Goal: Transaction & Acquisition: Purchase product/service

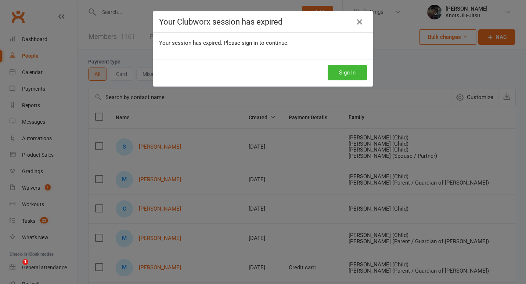
select select "100"
click at [340, 88] on div "Your Clubworx session has expired Your session has expired. Please sign in to c…" at bounding box center [263, 142] width 526 height 284
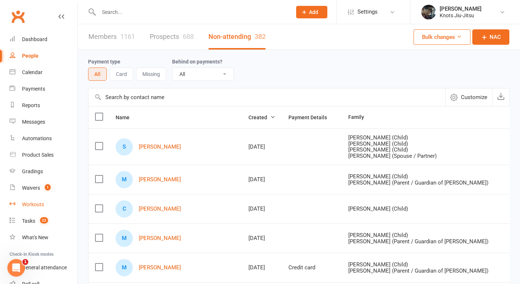
click at [32, 212] on link "Workouts" at bounding box center [44, 204] width 68 height 17
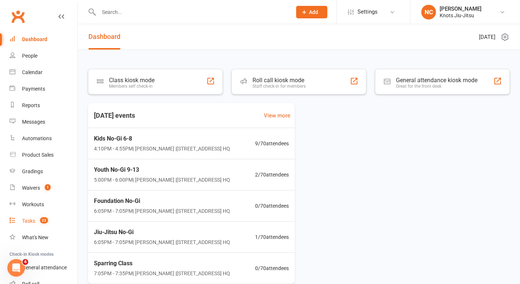
click at [31, 226] on link "Tasks 23" at bounding box center [44, 221] width 68 height 17
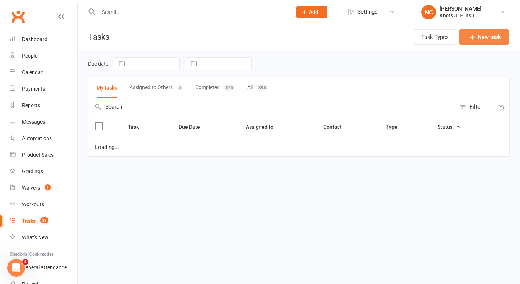
select select "started"
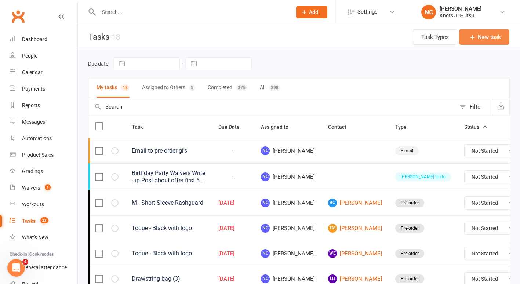
click at [485, 32] on button "New task" at bounding box center [484, 36] width 50 height 15
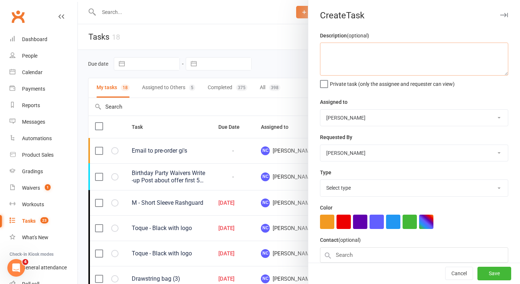
click at [403, 44] on textarea at bounding box center [414, 59] width 188 height 33
click at [329, 55] on textarea "M1 Black gi" at bounding box center [414, 59] width 188 height 33
type textarea "M1/M2 Black gi"
click at [361, 184] on select "Select type Birthday party Cleaning moncton E-mail Kids summer classes Kids wai…" at bounding box center [415, 188] width 188 height 16
select select "35201"
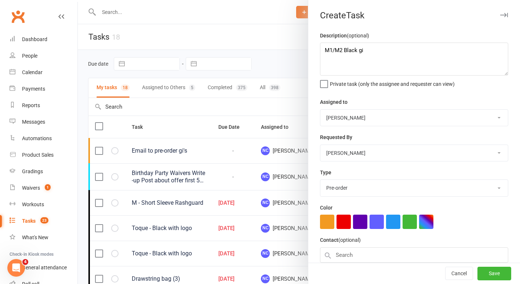
click at [321, 180] on select "Select type Birthday party Cleaning moncton E-mail Kids summer classes Kids wai…" at bounding box center [415, 188] width 188 height 16
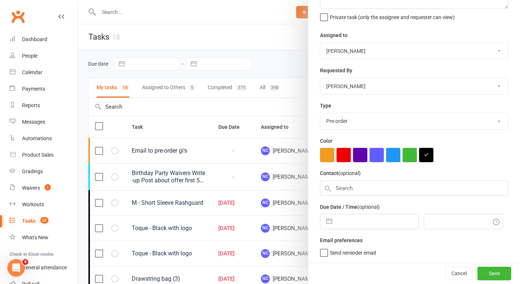
scroll to position [66, 0]
select select "8"
select select "2025"
select select "9"
select select "2025"
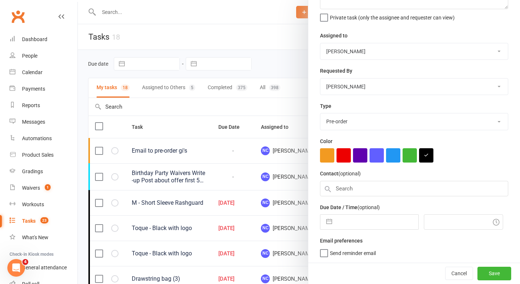
select select "10"
select select "2025"
click at [353, 228] on input "text" at bounding box center [377, 222] width 83 height 15
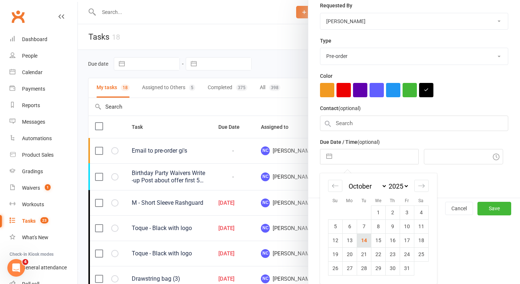
click at [362, 244] on td "14" at bounding box center [364, 240] width 14 height 14
type input "14 Oct 2025"
type input "4:30pm"
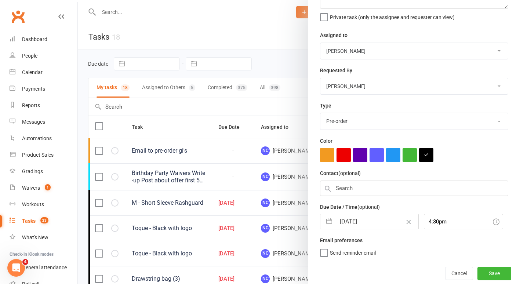
scroll to position [90, 0]
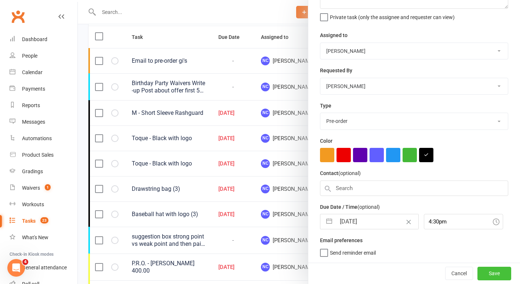
click at [491, 275] on button "Save" at bounding box center [495, 273] width 34 height 13
select select "started"
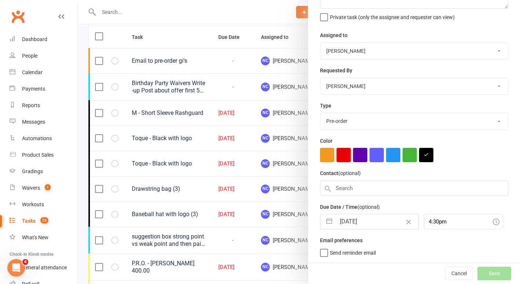
select select "started"
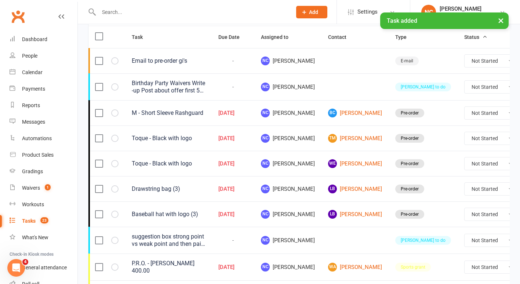
select select "started"
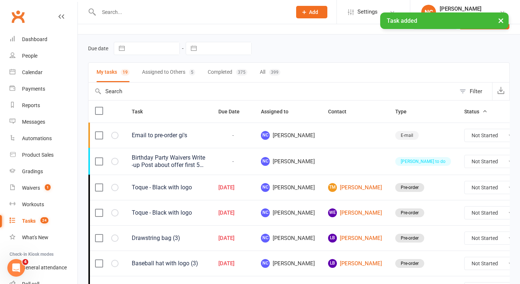
scroll to position [0, 0]
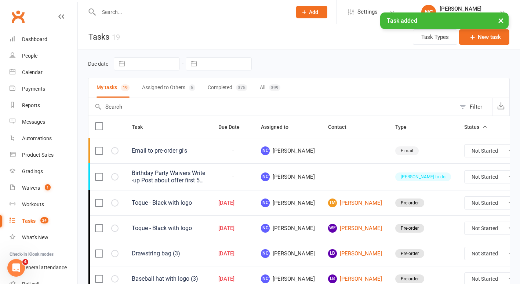
click at [271, 87] on div "399" at bounding box center [274, 87] width 11 height 7
select select "started"
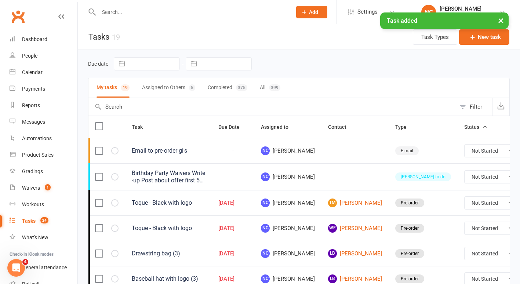
select select "started"
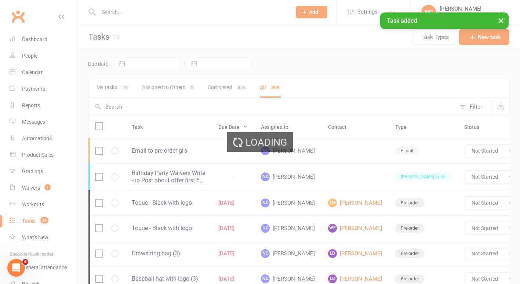
select select "started"
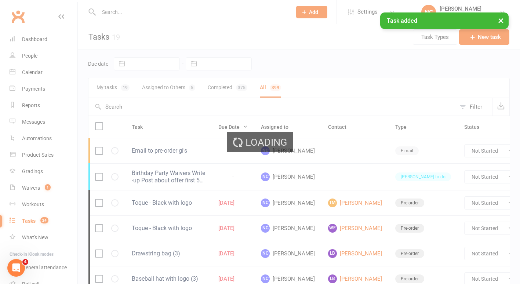
select select "started"
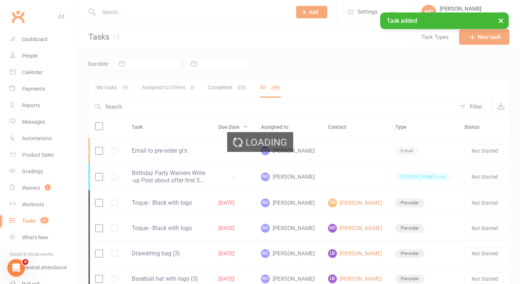
select select "started"
select select "finished"
select select "started"
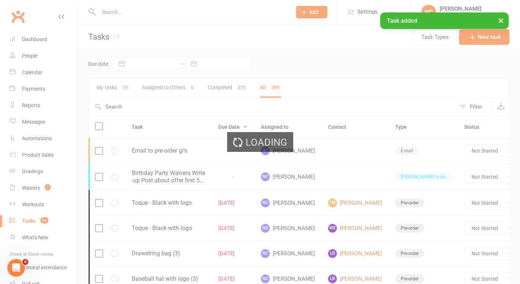
select select "finished"
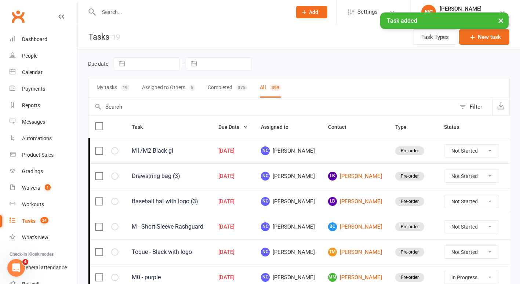
select select "started"
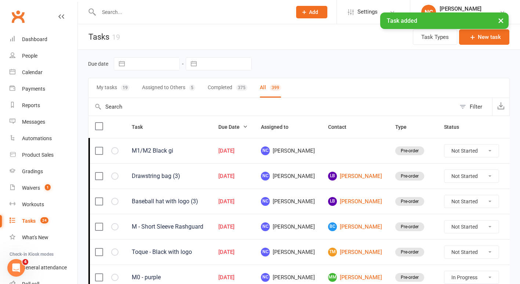
select select "started"
select select "finished"
select select "started"
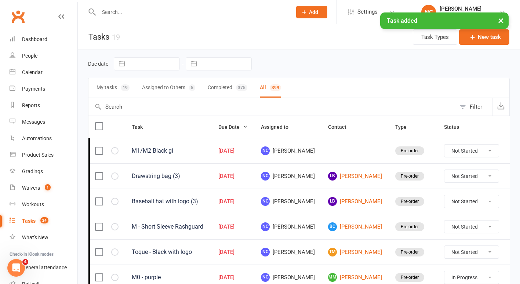
select select "finished"
click at [475, 101] on button "Filter" at bounding box center [474, 107] width 36 height 18
select select "started"
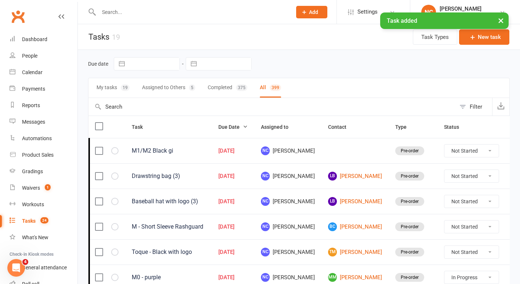
select select "started"
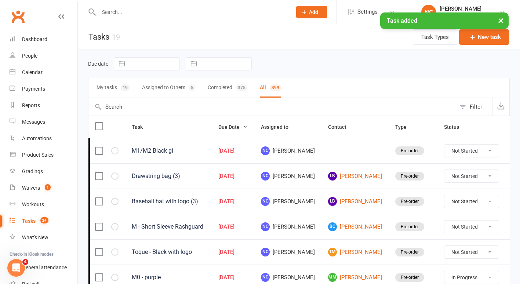
select select "started"
select select "finished"
select select "started"
select select "finished"
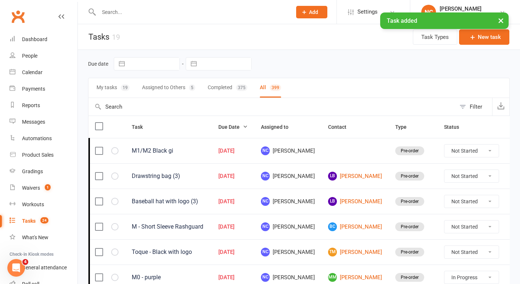
select select "finished"
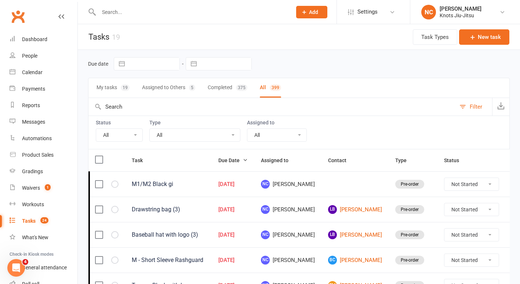
click at [202, 133] on select "All Birthday party Cleaning moncton E-mail Kids summer classes Kids waiting lis…" at bounding box center [195, 135] width 90 height 12
select select "35201"
click at [150, 129] on select "All Birthday party Cleaning moncton E-mail Kids summer classes Kids waiting lis…" at bounding box center [195, 135] width 90 height 12
select select "started"
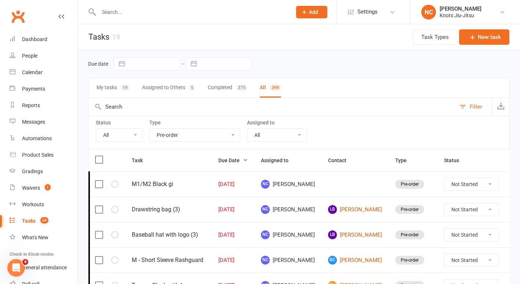
select select "started"
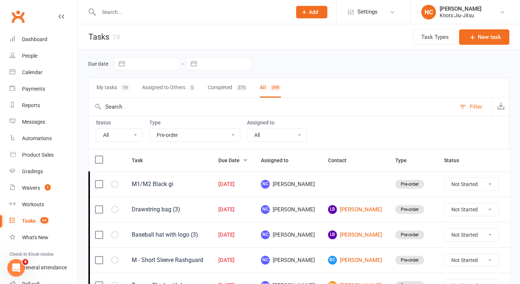
select select "finished"
select select "started"
select select "finished"
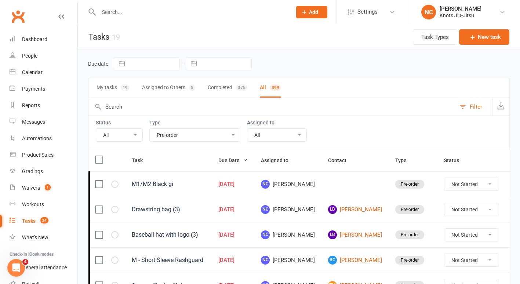
select select "finished"
select select "started"
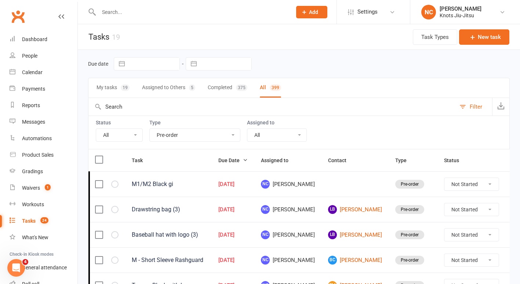
select select "started"
select select "finished"
select select "started"
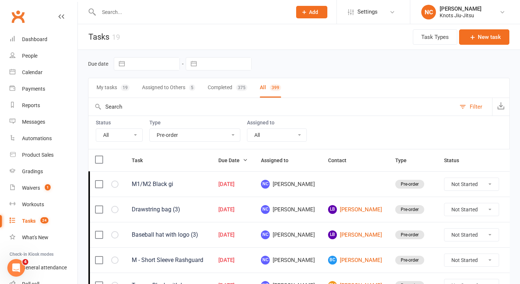
select select "started"
select select "finished"
select select "started"
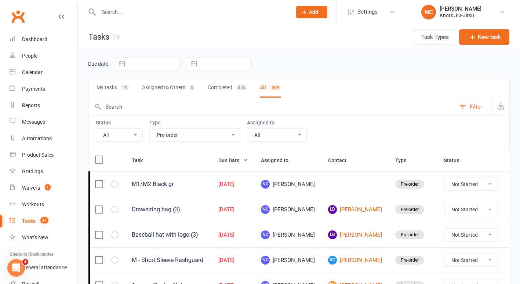
select select "started"
select select "finished"
select select "started"
select select "finished"
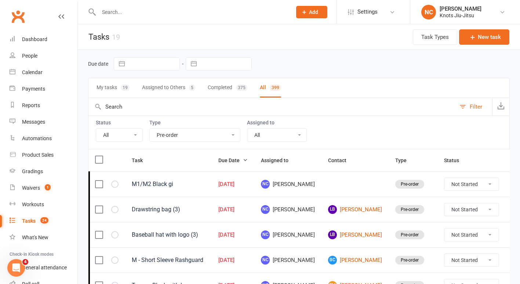
select select "finished"
select select "started"
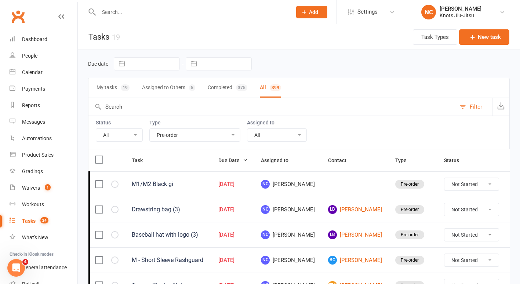
select select "started"
select select "finished"
click at [507, 182] on icon at bounding box center [510, 184] width 7 height 7
click at [448, 214] on link "Edit" at bounding box center [460, 213] width 73 height 15
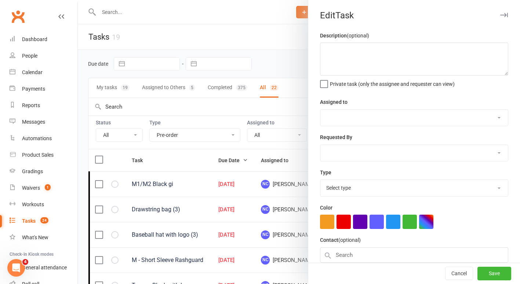
type textarea "M1/M2 Black gi"
select select "45754"
type input "14 Oct 2025"
type input "4:30pm"
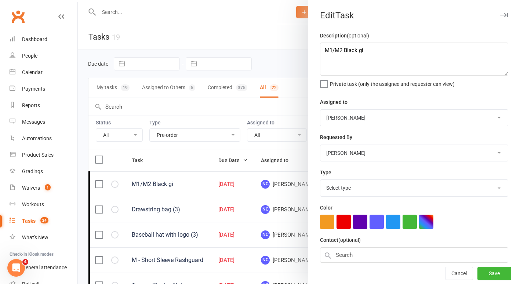
select select "35201"
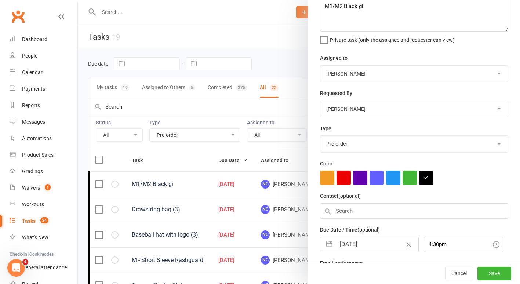
scroll to position [44, 0]
click at [408, 207] on input "text" at bounding box center [414, 210] width 188 height 15
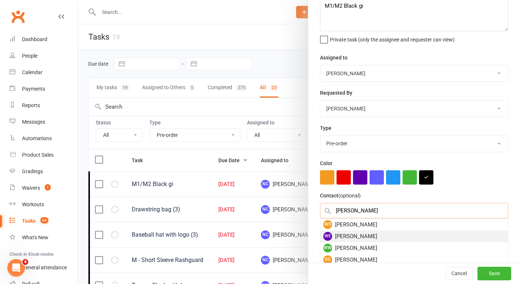
type input "Walter"
click at [381, 239] on div "WE Walter Everett" at bounding box center [415, 237] width 188 height 12
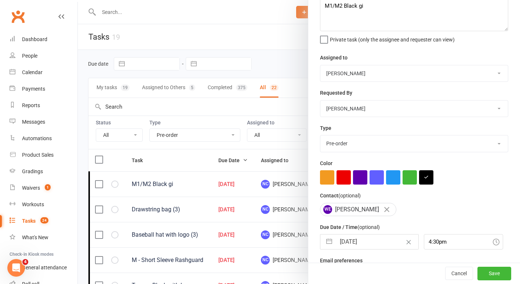
scroll to position [65, 0]
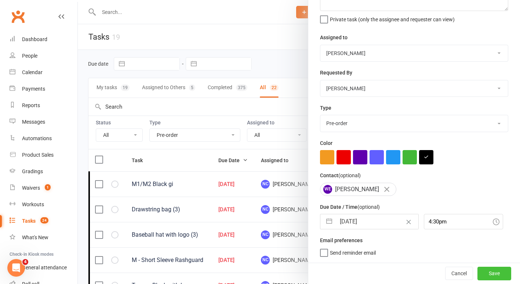
click at [478, 278] on button "Save" at bounding box center [495, 273] width 34 height 13
select select "started"
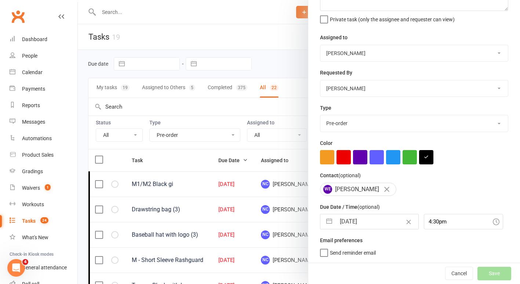
select select "started"
select select "finished"
select select "started"
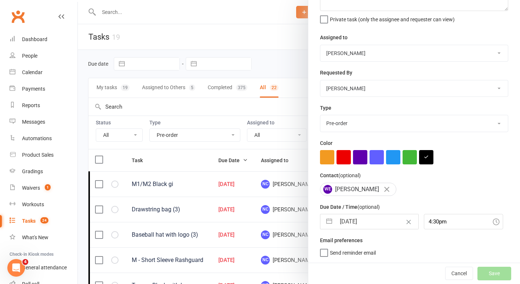
select select "finished"
select select "started"
select select "finished"
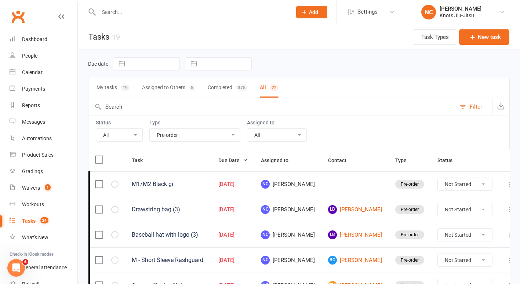
select select "started"
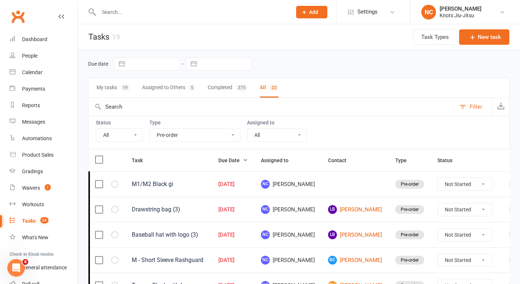
select select "finished"
select select "started"
select select "finished"
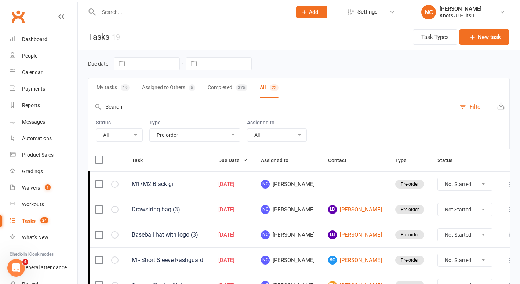
select select "started"
select select "finished"
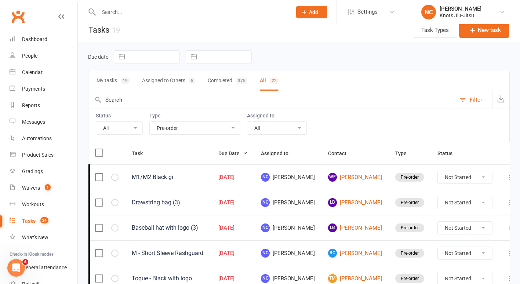
scroll to position [0, 0]
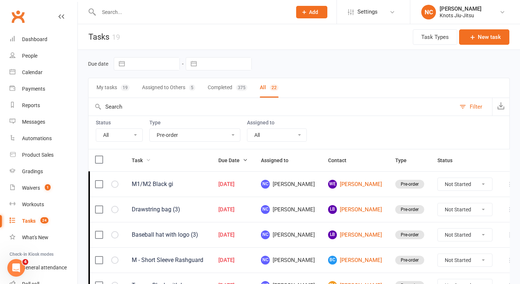
click at [145, 159] on span "Task" at bounding box center [141, 161] width 19 height 6
select select "started"
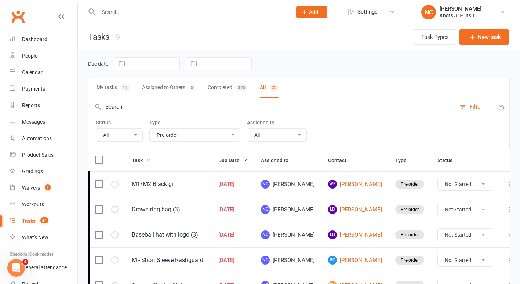
select select "started"
select select "finished"
select select "started"
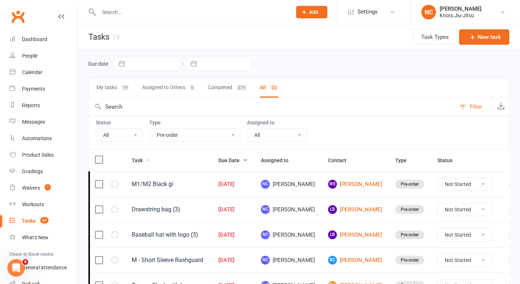
select select "finished"
select select "started"
select select "finished"
select select "started"
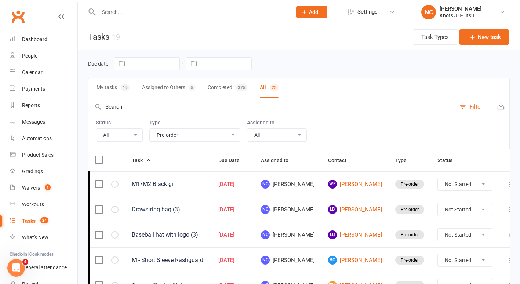
select select "started"
select select "finished"
select select "started"
select select "finished"
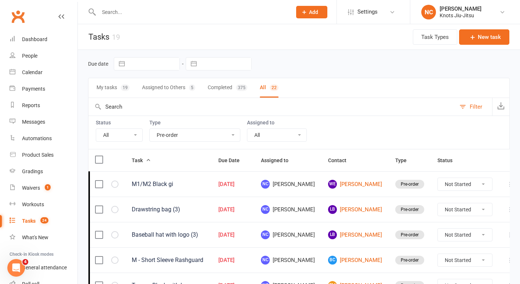
select select "started"
select select "finished"
select select "started"
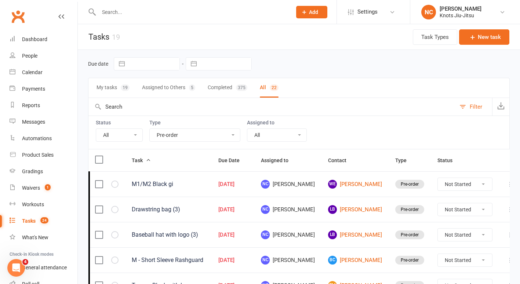
select select "started"
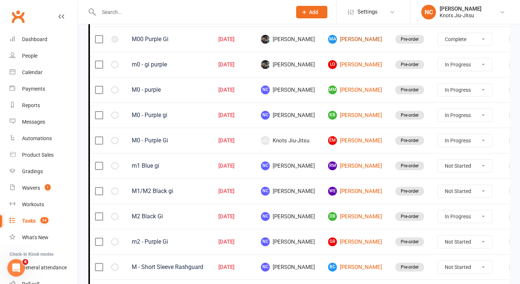
scroll to position [375, 0]
click at [346, 189] on link "WE Walter Everett" at bounding box center [355, 191] width 54 height 9
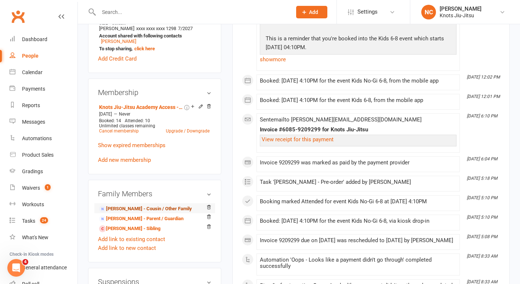
scroll to position [289, 0]
click at [38, 159] on link "Product Sales" at bounding box center [44, 155] width 68 height 17
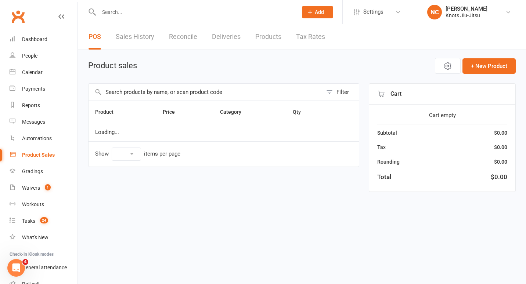
select select "100"
click at [212, 88] on input "text" at bounding box center [205, 92] width 234 height 17
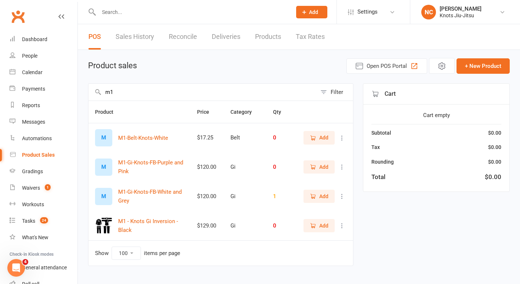
type input "m1"
click at [324, 138] on span "Add" at bounding box center [323, 138] width 9 height 8
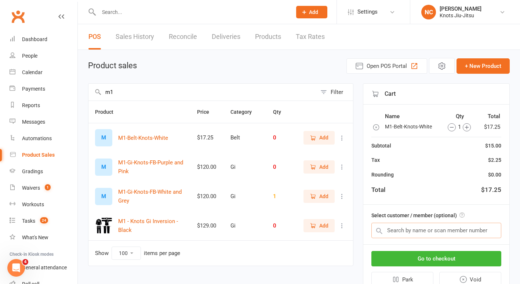
click at [393, 232] on input "text" at bounding box center [437, 230] width 130 height 15
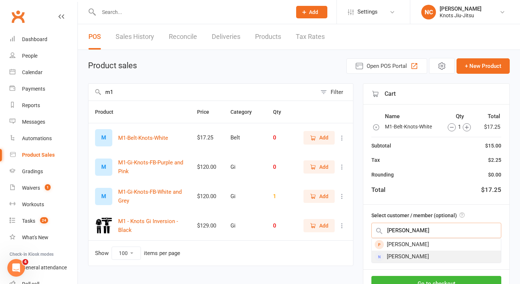
type input "judy"
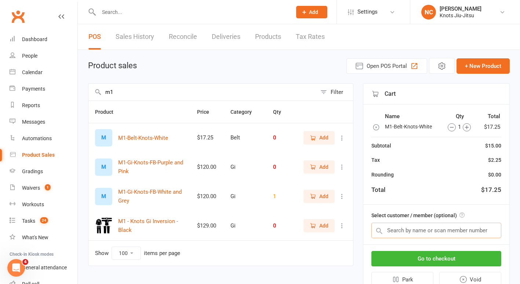
click at [407, 233] on input "text" at bounding box center [437, 230] width 130 height 15
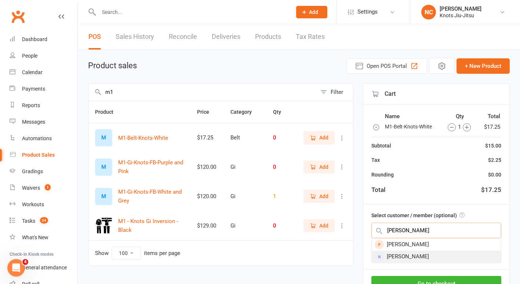
type input "Judy"
click at [388, 254] on div "Judy Misener" at bounding box center [436, 257] width 129 height 12
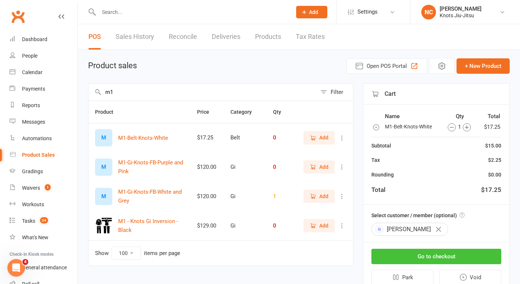
click at [410, 254] on button "Go to checkout" at bounding box center [437, 256] width 130 height 15
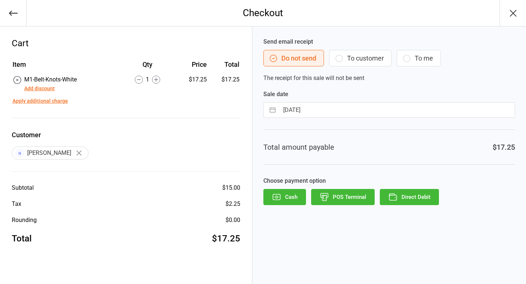
click at [359, 53] on button "To customer" at bounding box center [360, 58] width 62 height 17
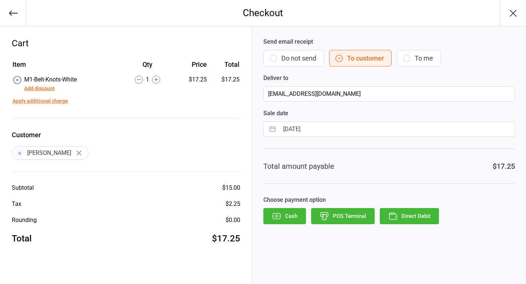
click at [423, 218] on button "Direct Debit" at bounding box center [409, 216] width 59 height 16
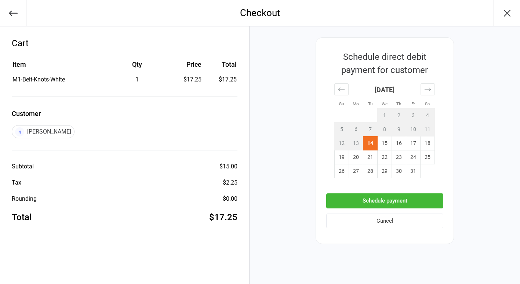
click at [389, 200] on button "Schedule payment" at bounding box center [384, 200] width 117 height 15
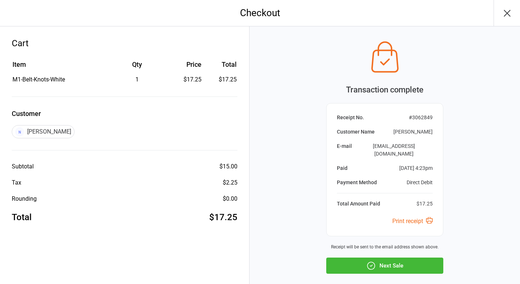
click at [354, 262] on button "Next Sale" at bounding box center [384, 266] width 117 height 16
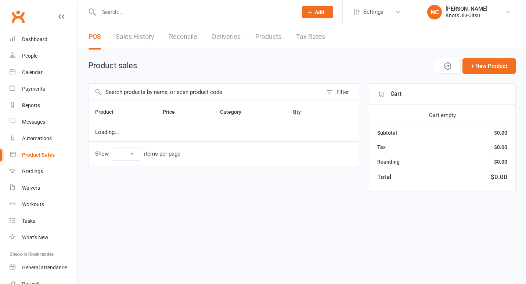
select select "100"
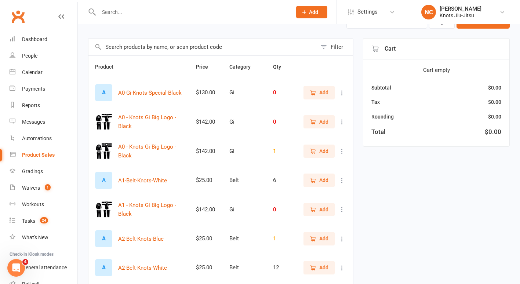
scroll to position [46, 0]
click at [39, 49] on link "People" at bounding box center [44, 56] width 68 height 17
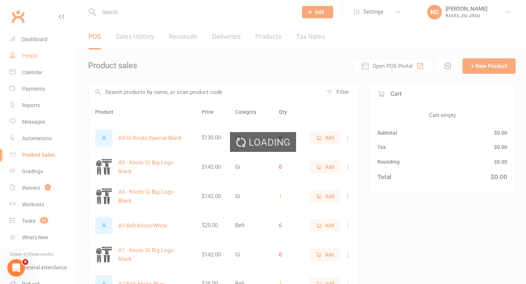
select select "100"
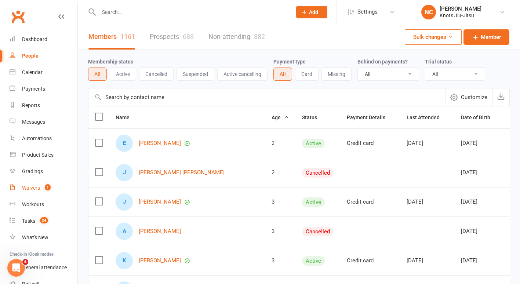
click at [25, 187] on div "Waivers" at bounding box center [31, 188] width 18 height 6
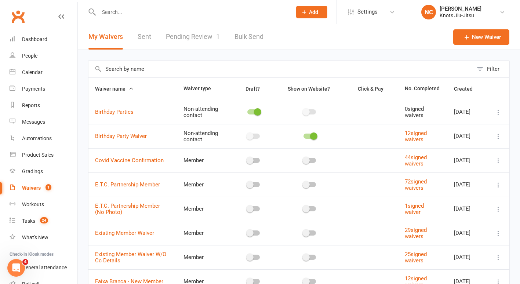
click at [174, 34] on link "Pending Review 1" at bounding box center [193, 36] width 54 height 25
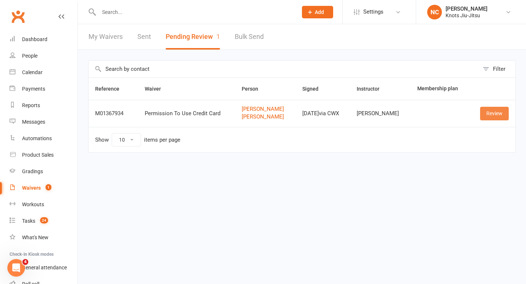
click at [499, 115] on link "Review" at bounding box center [494, 113] width 29 height 13
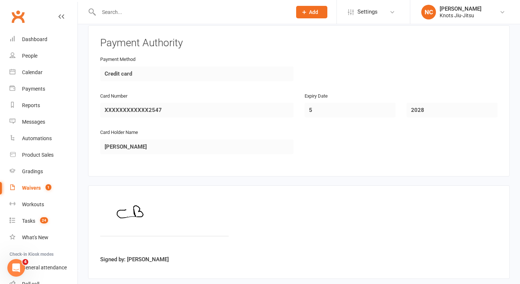
scroll to position [633, 0]
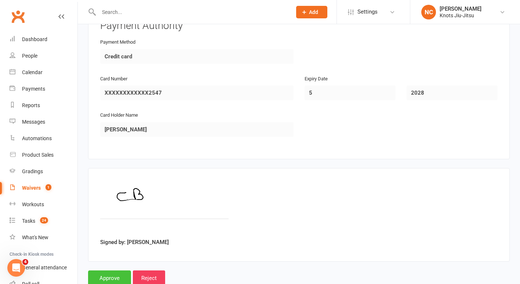
click at [104, 277] on input "Approve" at bounding box center [109, 278] width 43 height 15
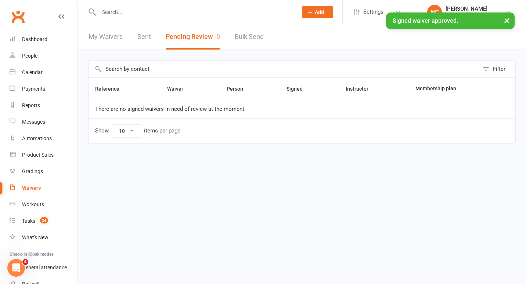
click at [213, 12] on div "× Signed waiver approved." at bounding box center [258, 12] width 516 height 0
click at [196, 12] on div "× Signed waiver approved." at bounding box center [258, 12] width 516 height 0
click at [152, 12] on div "× Signed waiver approved." at bounding box center [258, 12] width 516 height 0
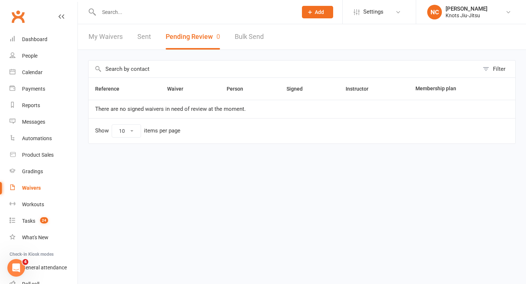
click at [179, 9] on input "text" at bounding box center [195, 12] width 196 height 10
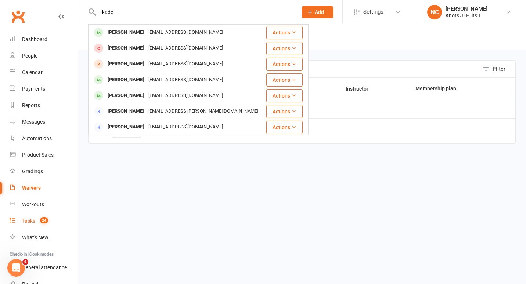
type input "kade"
click at [41, 224] on count-badge "24" at bounding box center [42, 221] width 12 height 6
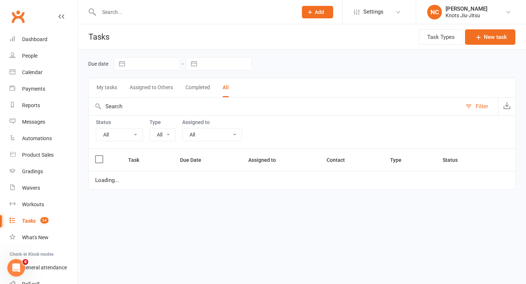
select select "35201"
select select "started"
select select "finished"
select select "started"
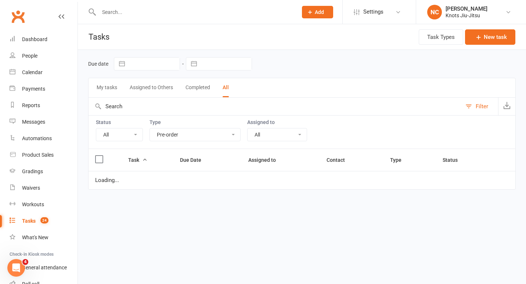
select select "finished"
select select "started"
select select "finished"
select select "started"
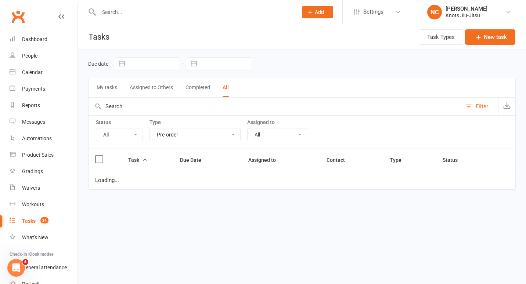
select select "started"
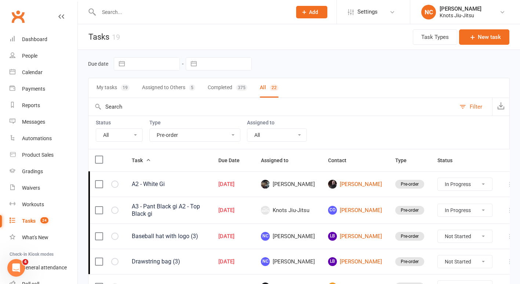
scroll to position [36, 0]
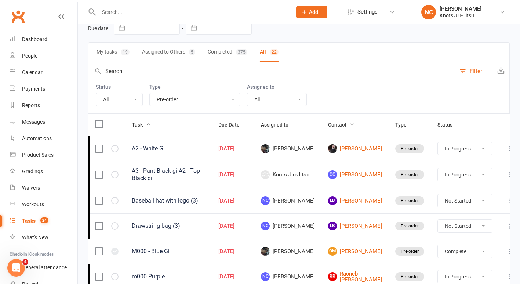
click at [344, 126] on span "Contact" at bounding box center [341, 125] width 26 height 6
select select "started"
select select "finished"
select select "started"
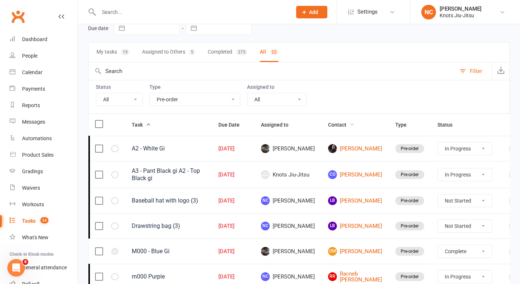
select select "finished"
select select "started"
select select "finished"
select select "started"
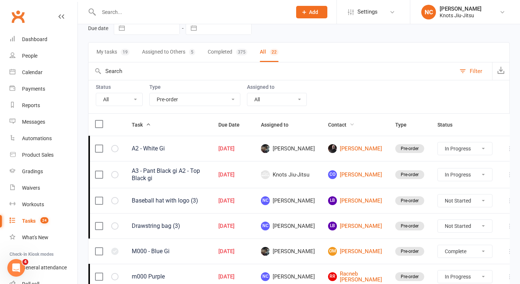
select select "started"
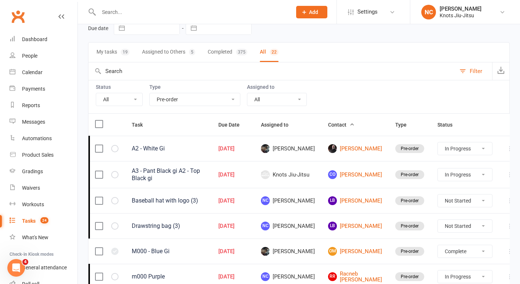
select select "started"
select select "finished"
select select "started"
select select "finished"
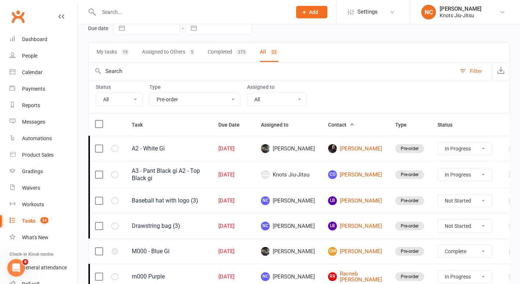
select select "started"
select select "finished"
select select "started"
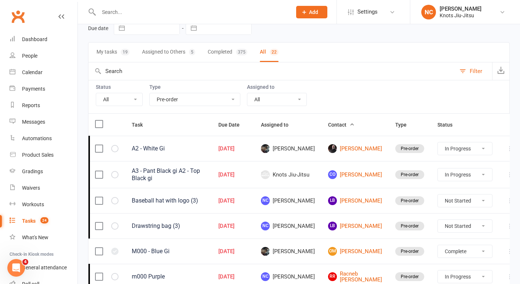
select select "started"
select select "finished"
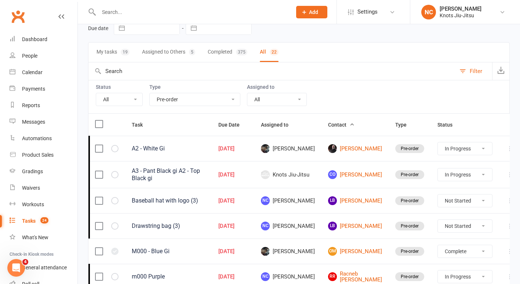
select select "started"
select select "finished"
select select "started"
select select "finished"
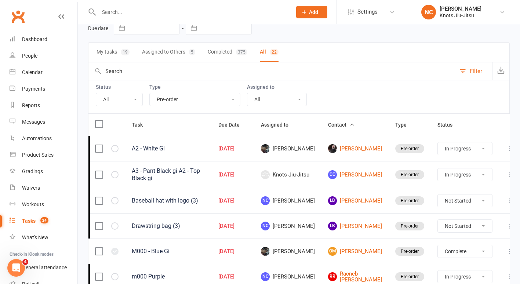
select select "started"
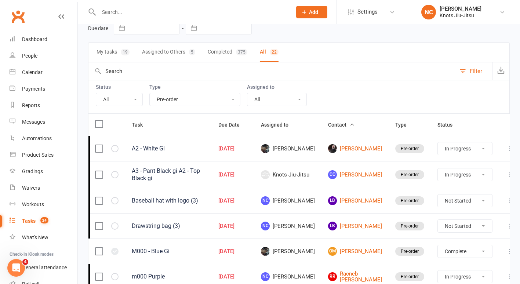
select select "finished"
select select "started"
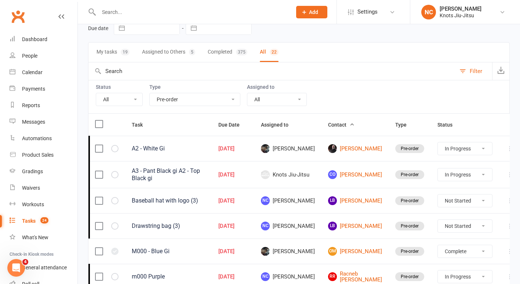
select select "finished"
select select "started"
select select "finished"
select select "started"
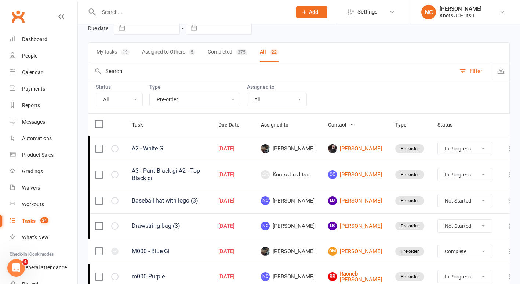
select select "started"
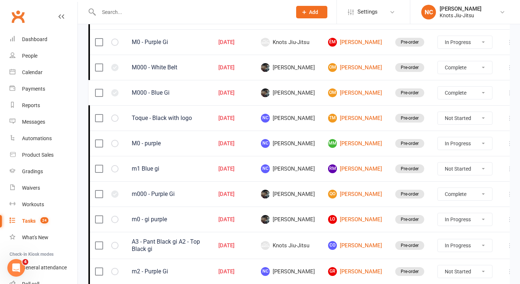
scroll to position [370, 0]
click at [345, 167] on link "RM Ryan Morneault" at bounding box center [355, 168] width 54 height 9
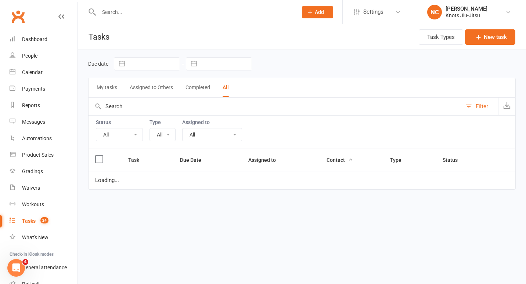
select select "35201"
select select "finished"
select select "started"
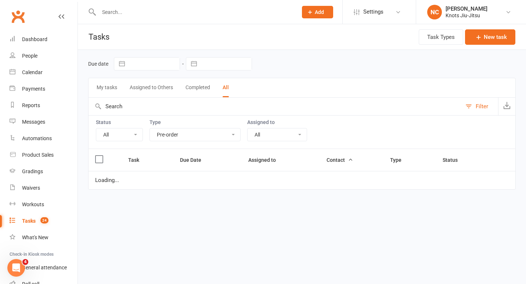
select select "started"
select select "finished"
select select "started"
select select "finished"
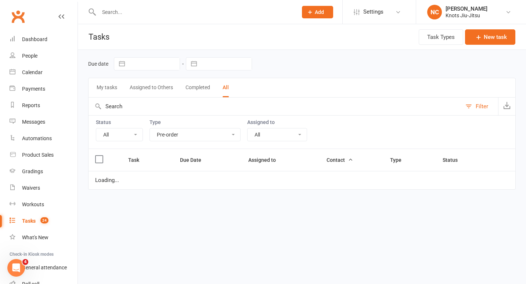
select select "started"
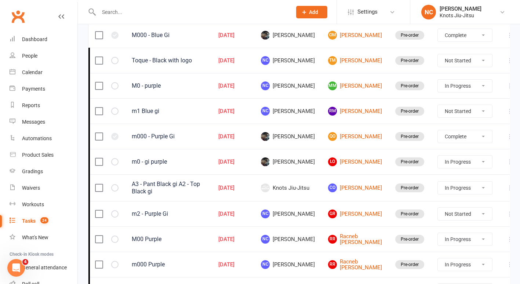
scroll to position [429, 0]
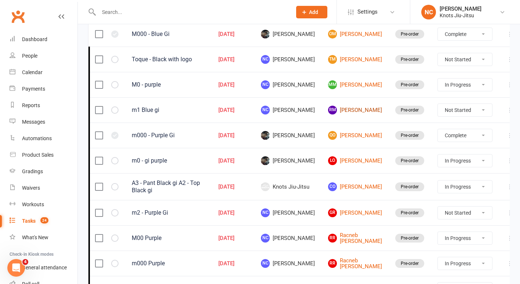
click at [351, 113] on link "RM Ryan Morneault" at bounding box center [355, 110] width 54 height 9
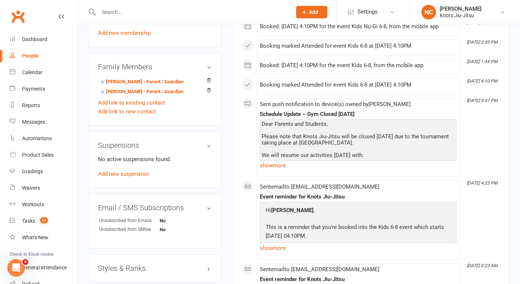
scroll to position [408, 0]
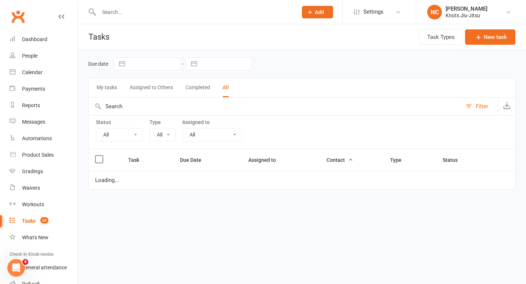
select select "35201"
select select "finished"
select select "started"
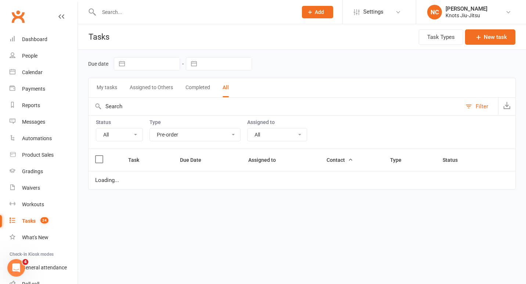
select select "started"
select select "finished"
select select "started"
select select "finished"
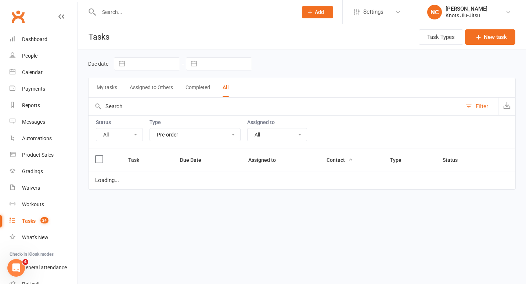
select select "started"
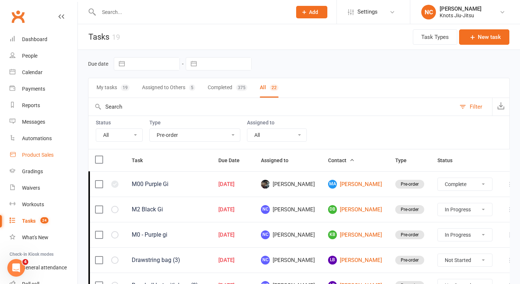
click at [40, 152] on link "Product Sales" at bounding box center [44, 155] width 68 height 17
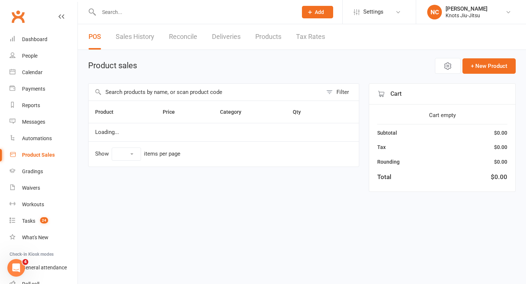
select select "100"
click at [221, 93] on input "text" at bounding box center [205, 92] width 234 height 17
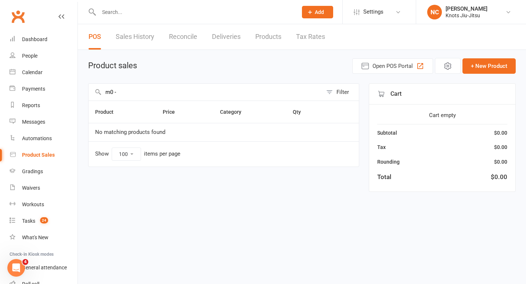
type input "m0 -"
click at [276, 29] on link "Products" at bounding box center [268, 36] width 26 height 25
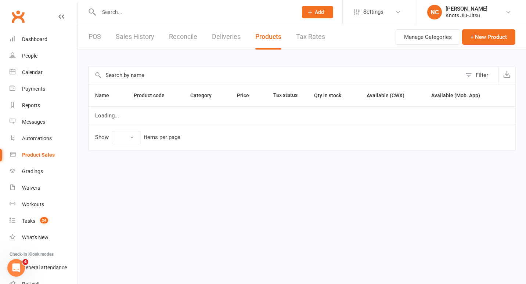
select select "100"
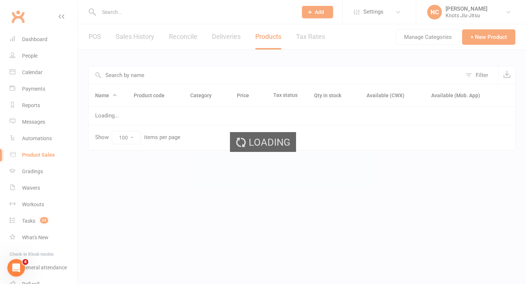
click at [255, 77] on div "Loading" at bounding box center [263, 142] width 526 height 284
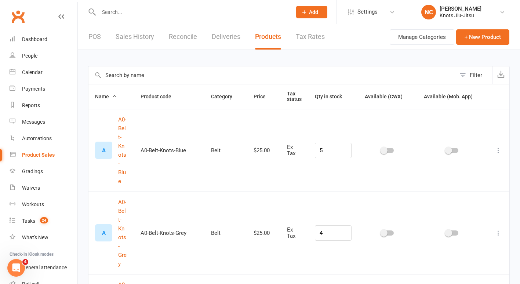
click at [255, 77] on input "text" at bounding box center [272, 75] width 368 height 18
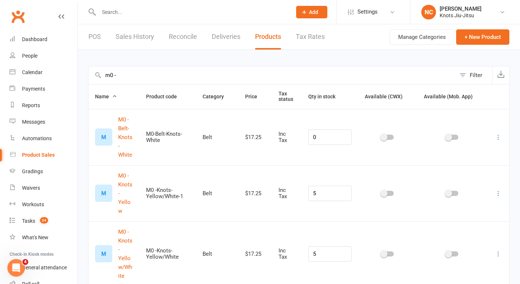
scroll to position [4, 0]
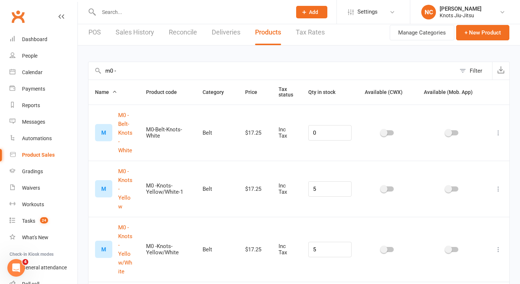
type input "m0 -"
click at [397, 131] on div at bounding box center [388, 133] width 46 height 8
click at [393, 130] on div at bounding box center [387, 132] width 12 height 5
click at [381, 132] on input "checkbox" at bounding box center [381, 132] width 0 height 0
click at [93, 35] on link "POS" at bounding box center [94, 32] width 12 height 25
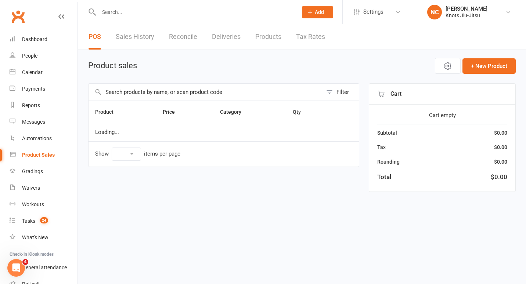
select select "100"
click at [168, 91] on input "text" at bounding box center [205, 92] width 234 height 17
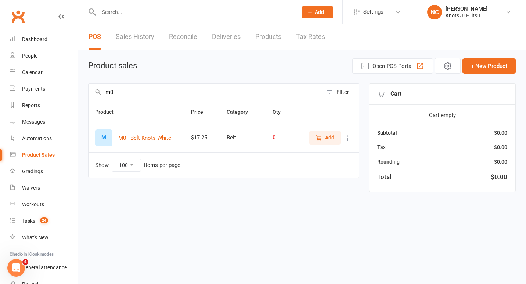
type input "m0 -"
click at [325, 130] on td "Add" at bounding box center [327, 137] width 61 height 29
click at [326, 138] on span "Add" at bounding box center [329, 138] width 9 height 8
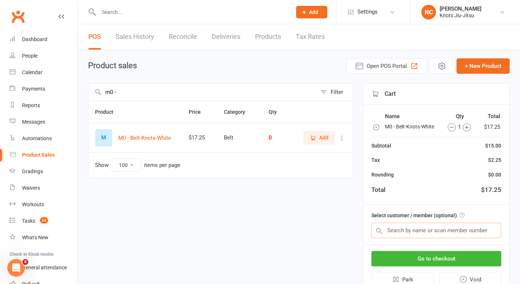
click at [449, 235] on input "text" at bounding box center [437, 230] width 130 height 15
type input "ryan"
click at [234, 24] on link "Deliveries" at bounding box center [226, 36] width 29 height 25
click at [399, 227] on input "text" at bounding box center [437, 230] width 130 height 15
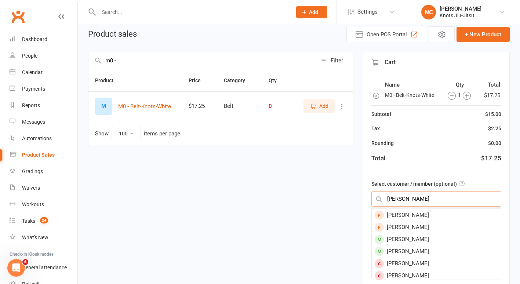
scroll to position [48, 0]
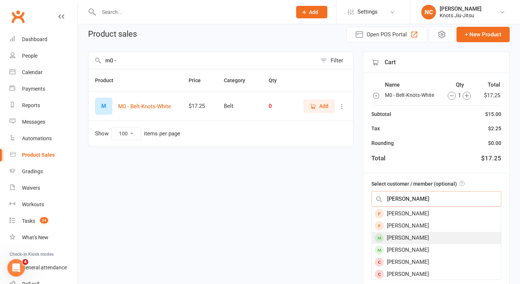
type input "Ryan m"
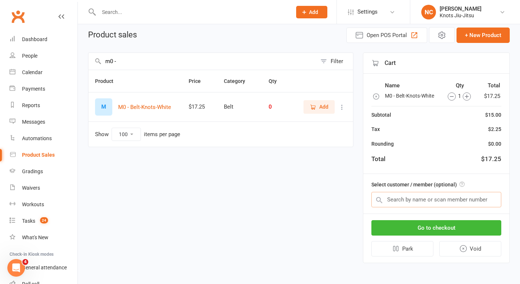
scroll to position [31, 0]
click at [409, 201] on input "text" at bounding box center [437, 199] width 130 height 15
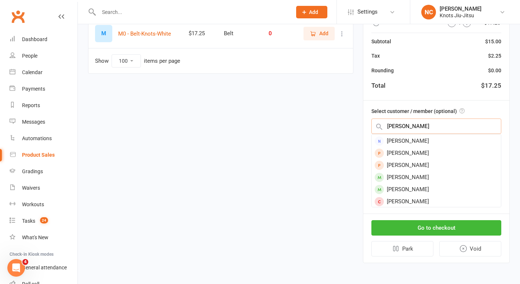
scroll to position [48, 0]
type input "ryan m"
click at [388, 163] on div "[PERSON_NAME]" at bounding box center [436, 165] width 129 height 12
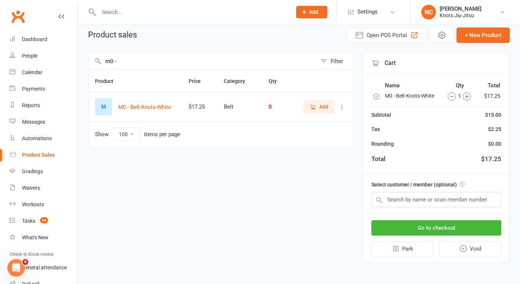
scroll to position [29, 0]
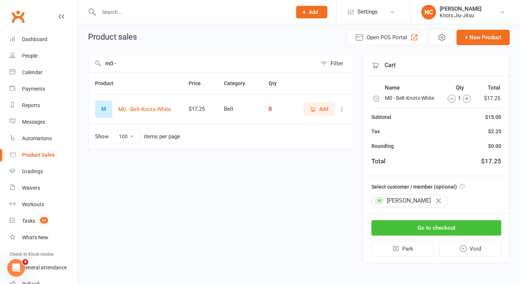
click at [462, 230] on button "Go to checkout" at bounding box center [437, 227] width 130 height 15
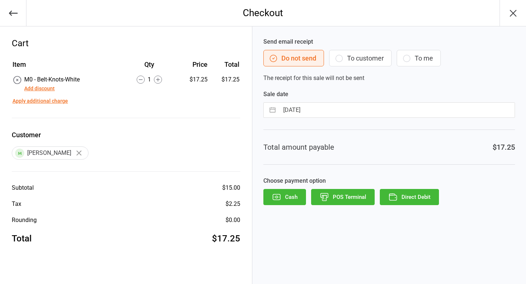
click at [367, 52] on button "To customer" at bounding box center [360, 58] width 62 height 17
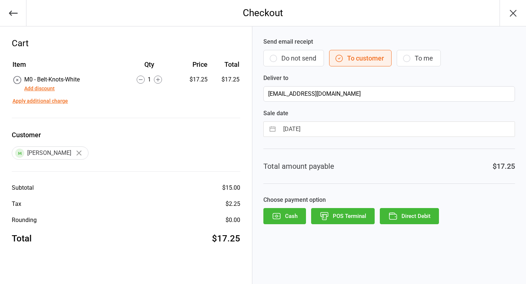
click at [412, 217] on button "Direct Debit" at bounding box center [409, 216] width 59 height 16
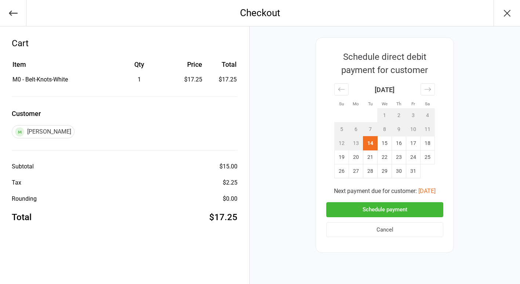
click at [374, 206] on button "Schedule payment" at bounding box center [384, 209] width 117 height 15
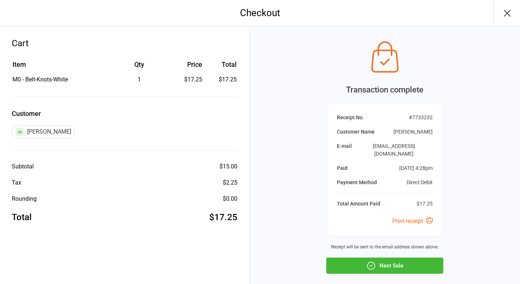
click at [374, 262] on icon "button" at bounding box center [371, 265] width 7 height 7
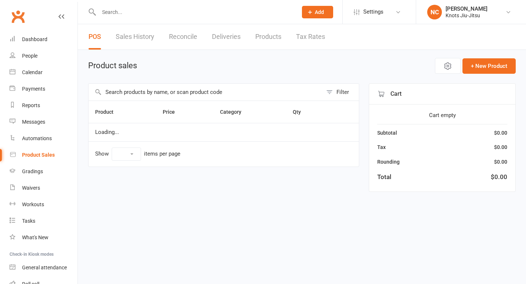
select select "100"
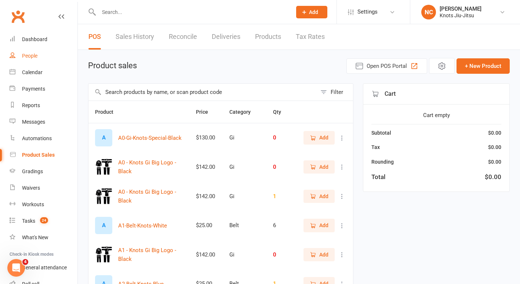
click at [26, 60] on link "People" at bounding box center [44, 56] width 68 height 17
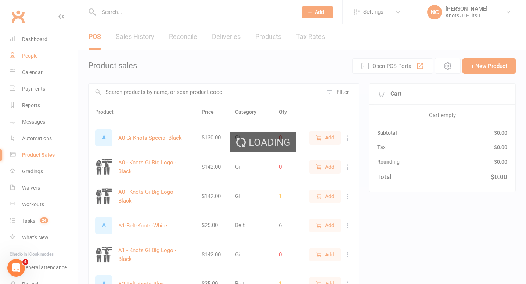
select select "100"
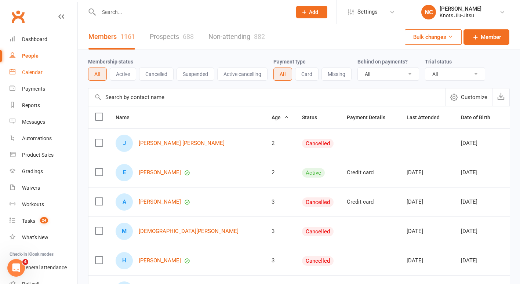
drag, startPoint x: 29, startPoint y: 73, endPoint x: 22, endPoint y: 70, distance: 7.4
click at [22, 70] on div "Calendar" at bounding box center [32, 72] width 21 height 6
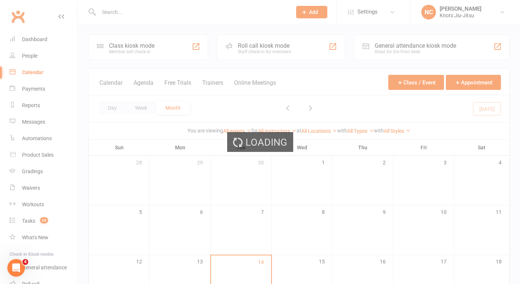
click at [29, 55] on div "Loading" at bounding box center [260, 142] width 520 height 284
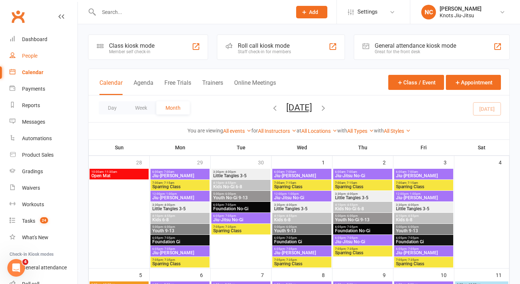
click at [29, 55] on div "People" at bounding box center [29, 56] width 15 height 6
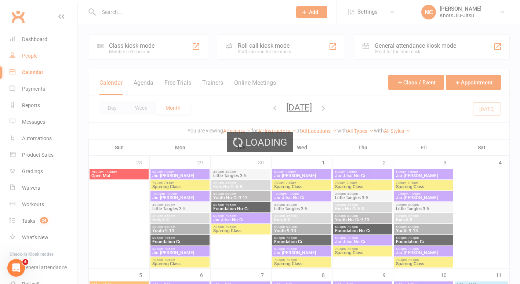
select select "100"
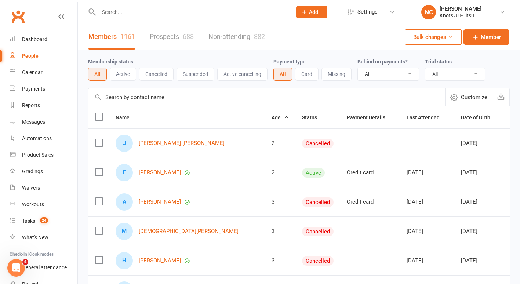
click at [177, 32] on link "Prospects 688" at bounding box center [172, 36] width 44 height 25
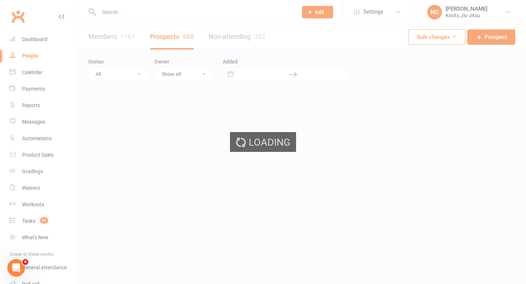
select select "100"
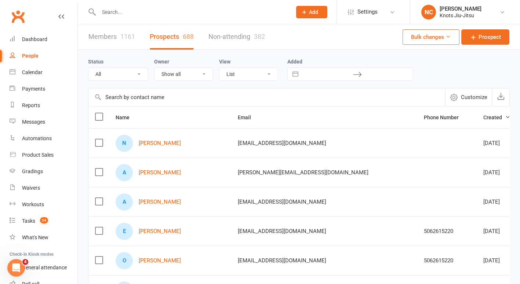
click at [109, 33] on link "Members 1161" at bounding box center [111, 36] width 47 height 25
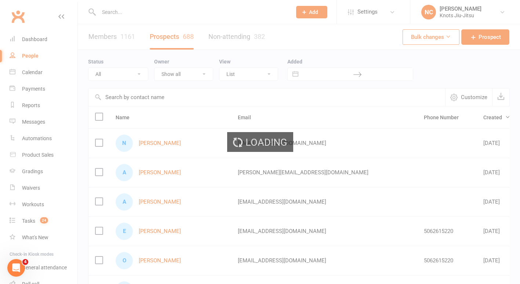
select select "100"
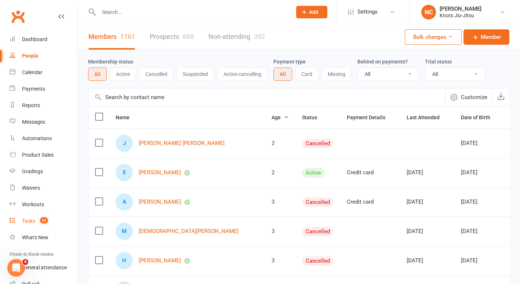
click at [37, 228] on link "Tasks 24" at bounding box center [44, 221] width 68 height 17
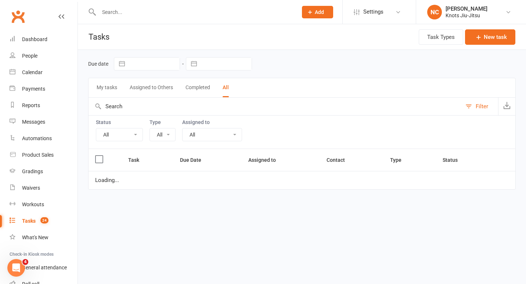
select select "35201"
select select "finished"
select select "started"
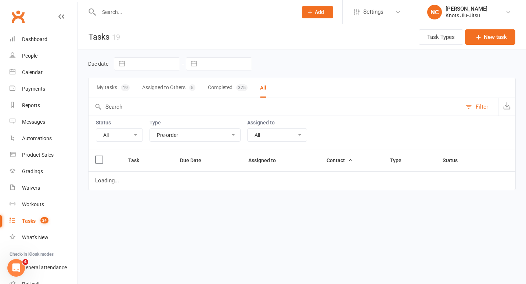
select select "started"
select select "finished"
select select "started"
select select "finished"
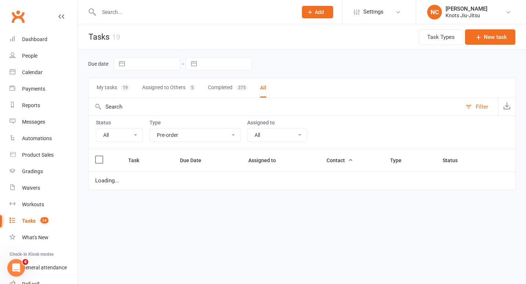
select select "started"
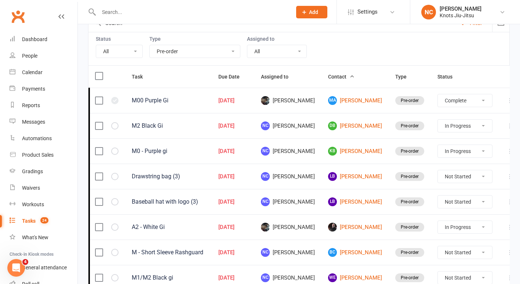
scroll to position [84, 0]
click at [123, 54] on select "All Incomplete Not Started In Progress Waiting Complete" at bounding box center [119, 51] width 46 height 12
select select "incomplete"
click at [96, 45] on select "All Incomplete Not Started In Progress Waiting Complete" at bounding box center [119, 51] width 46 height 12
select select "finished"
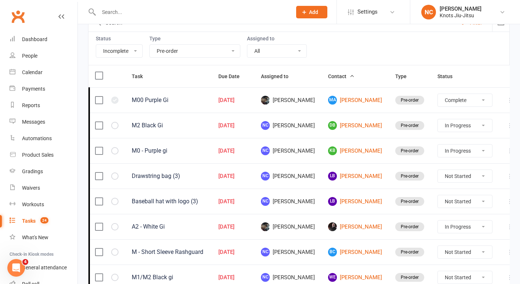
select select "started"
select select "finished"
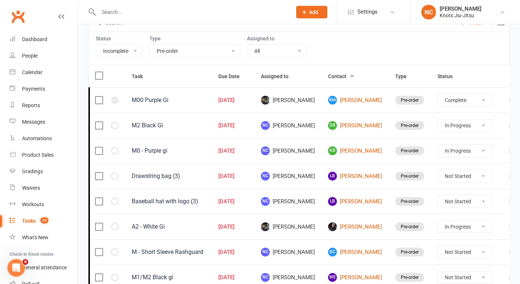
select select "finished"
select select "started"
select select "finished"
select select "started"
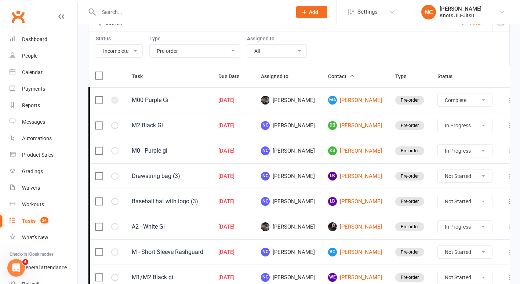
select select "started"
select select "finished"
select select "started"
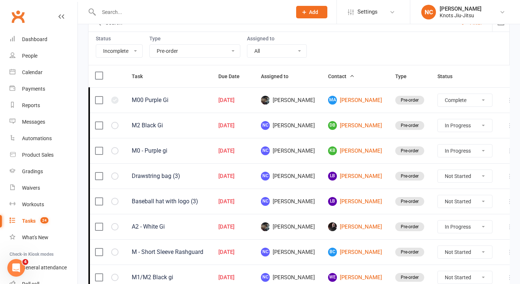
select select "started"
select select "finished"
select select "started"
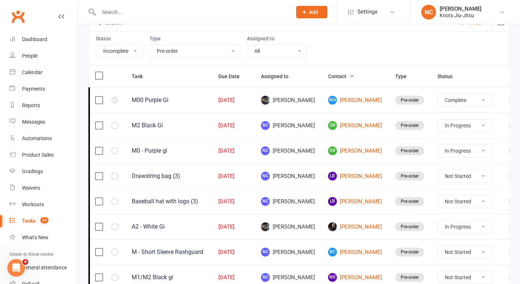
select select "finished"
select select "started"
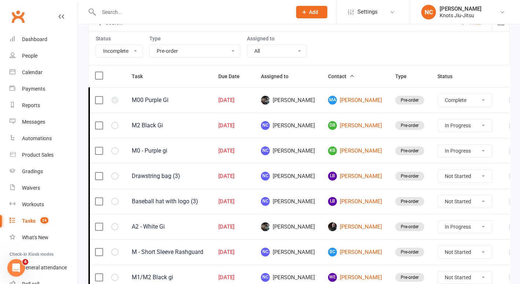
select select "finished"
select select "started"
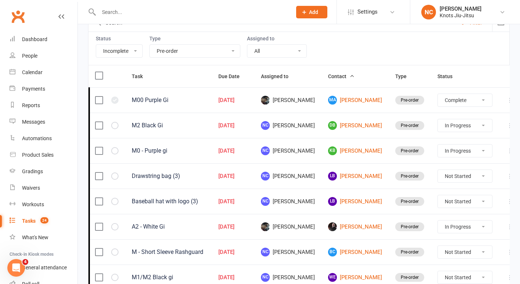
select select "finished"
select select "started"
select select "finished"
select select "started"
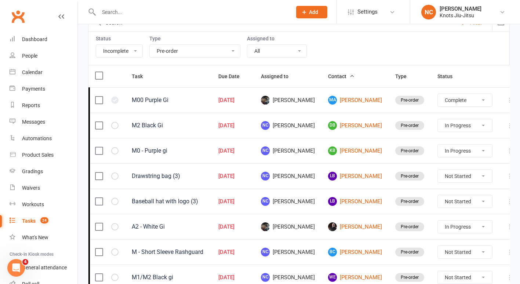
select select "started"
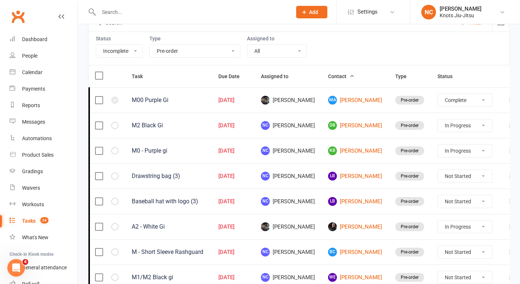
select select "started"
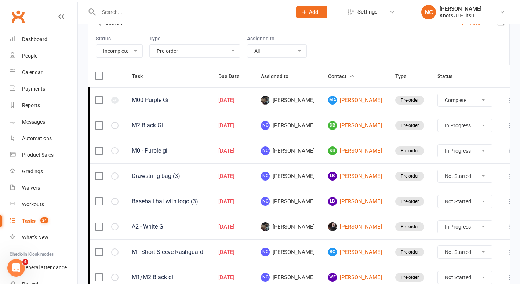
select select "started"
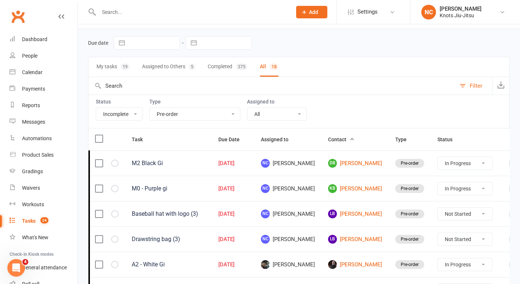
scroll to position [15, 0]
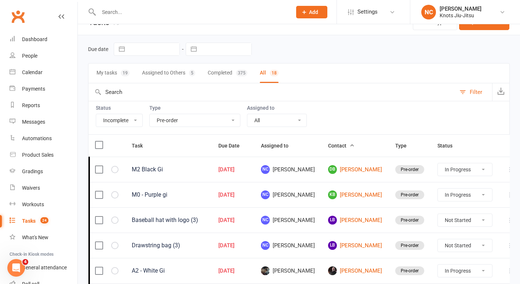
click at [135, 150] on button "Task" at bounding box center [141, 145] width 19 height 9
select select "started"
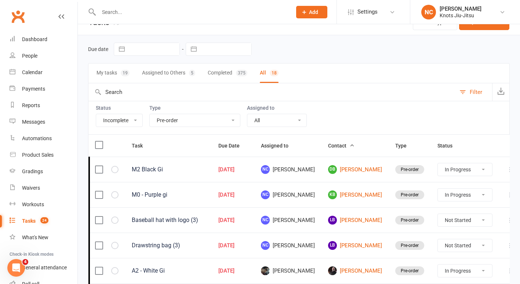
select select "started"
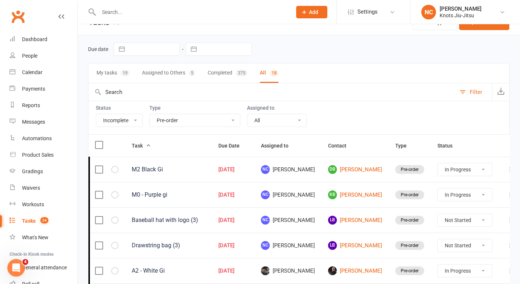
select select "started"
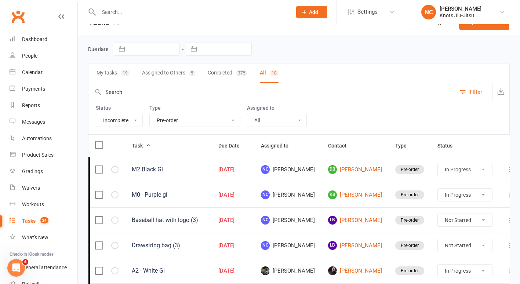
select select "started"
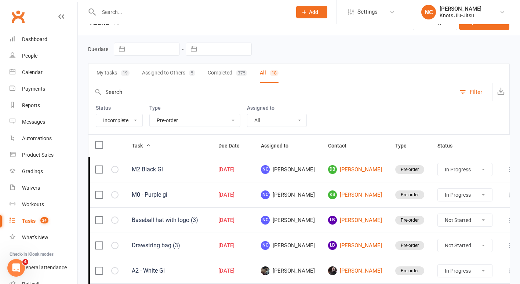
select select "started"
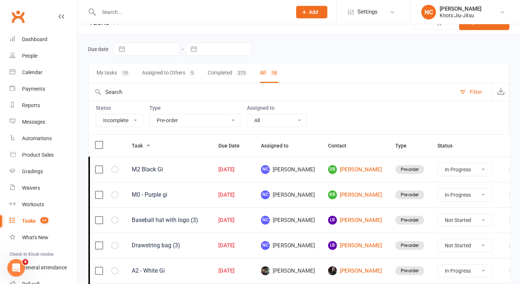
select select "started"
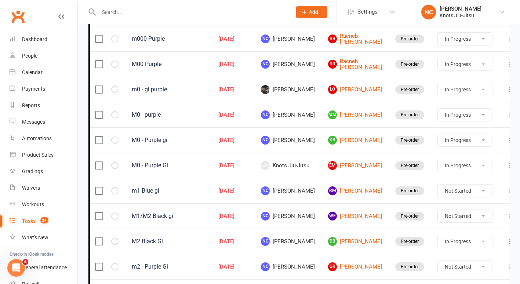
scroll to position [210, 0]
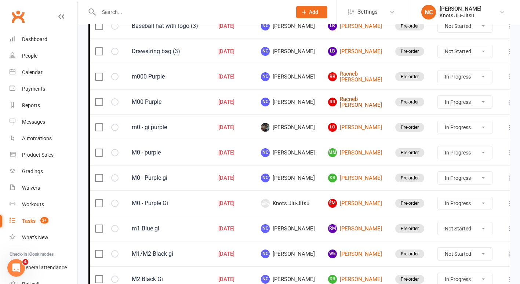
click at [352, 101] on link "RR Racneb [PERSON_NAME]" at bounding box center [355, 102] width 54 height 12
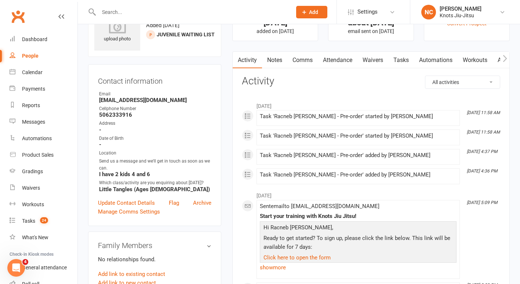
scroll to position [36, 0]
click at [374, 58] on link "Waivers" at bounding box center [373, 59] width 31 height 17
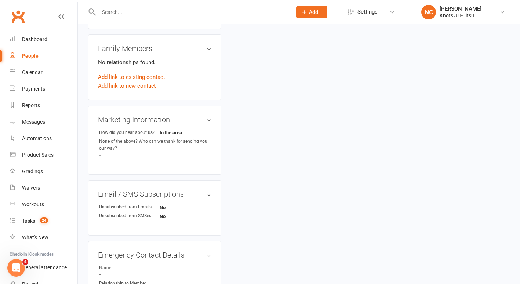
scroll to position [233, 0]
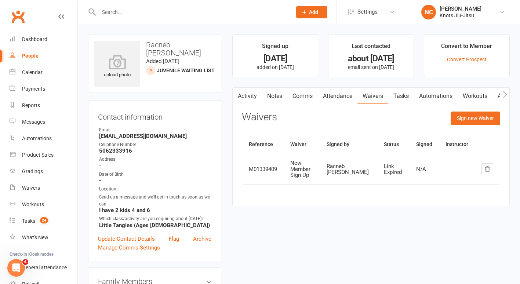
click at [29, 54] on div "People" at bounding box center [30, 56] width 17 height 6
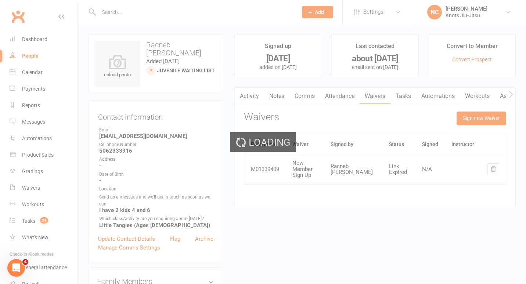
select select "100"
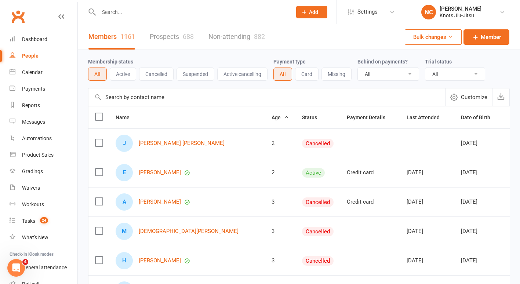
click at [113, 27] on link "Members 1161" at bounding box center [111, 36] width 47 height 25
click at [111, 8] on input "text" at bounding box center [192, 12] width 190 height 10
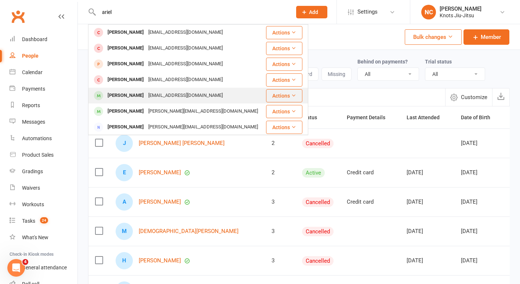
type input "ariel"
click at [140, 91] on div "[PERSON_NAME]" at bounding box center [125, 95] width 41 height 11
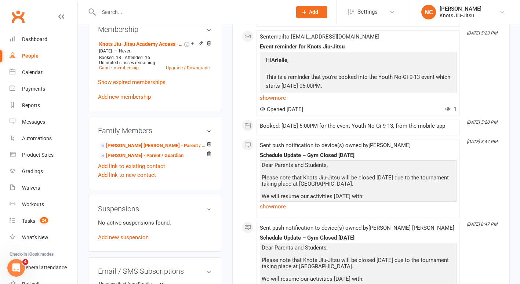
scroll to position [345, 0]
click at [114, 7] on input "text" at bounding box center [192, 12] width 190 height 10
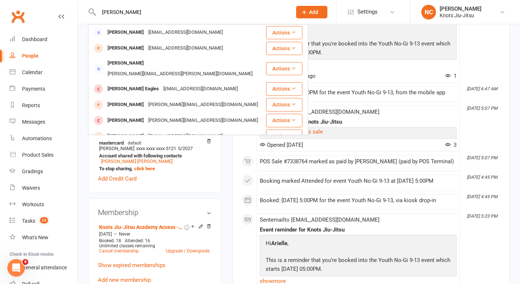
scroll to position [161, 0]
type input "[PERSON_NAME]"
click at [360, 75] on div "Opened 8 hours ago 1" at bounding box center [358, 76] width 197 height 7
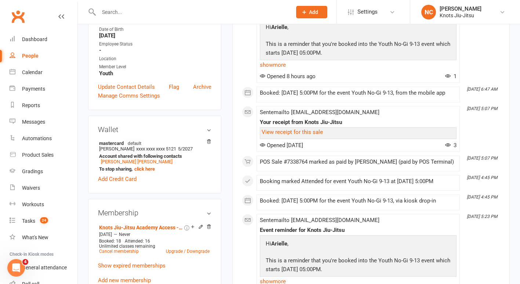
scroll to position [0, 0]
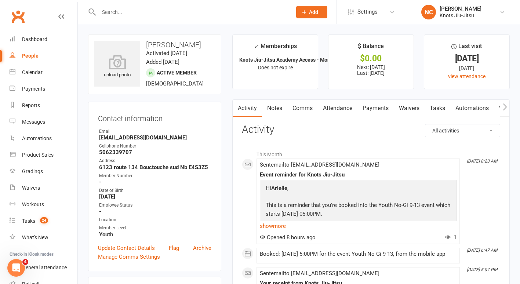
click at [378, 106] on link "Payments" at bounding box center [376, 108] width 36 height 17
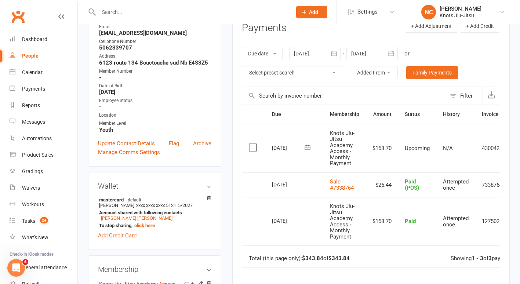
scroll to position [119, 0]
